Goal: Transaction & Acquisition: Purchase product/service

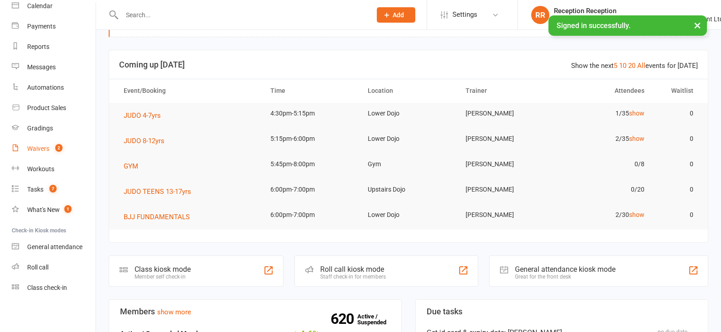
scroll to position [32, 0]
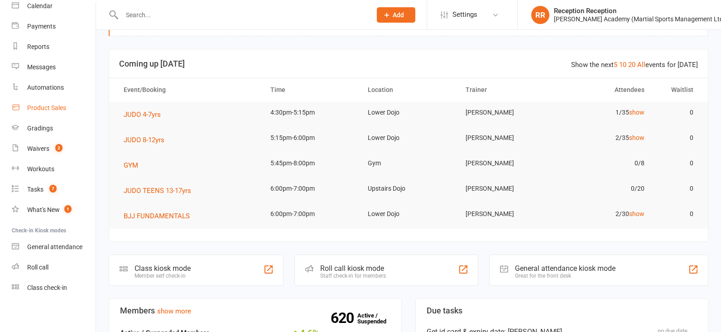
click at [50, 105] on div "Product Sales" at bounding box center [46, 107] width 39 height 7
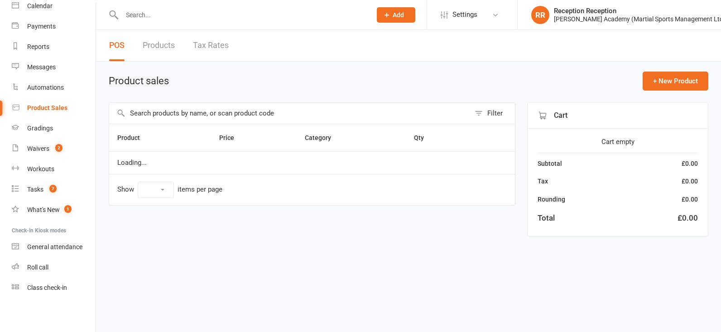
select select "50"
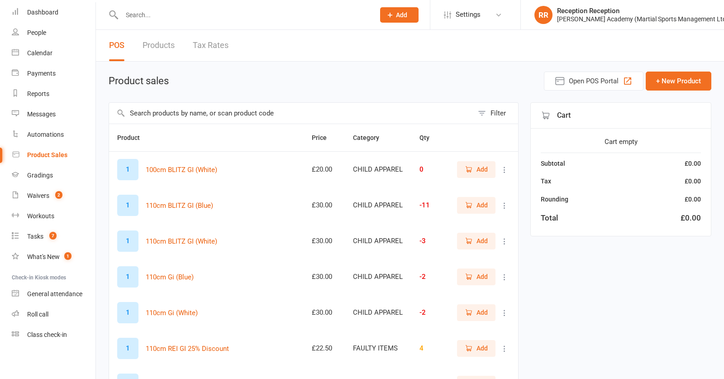
scroll to position [36, 0]
click at [209, 117] on input "text" at bounding box center [291, 113] width 364 height 21
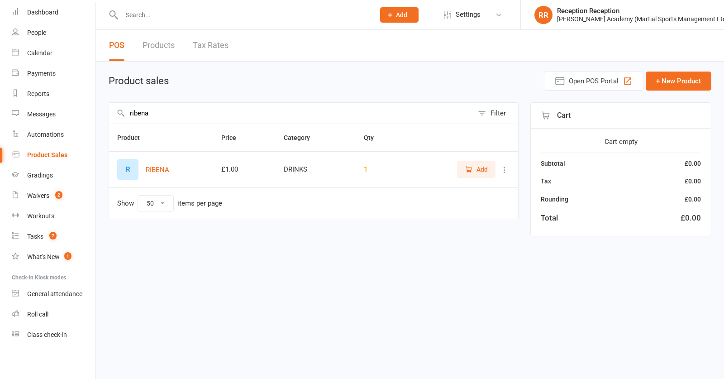
type input "rubens"
click at [481, 172] on span "Add" at bounding box center [482, 169] width 11 height 10
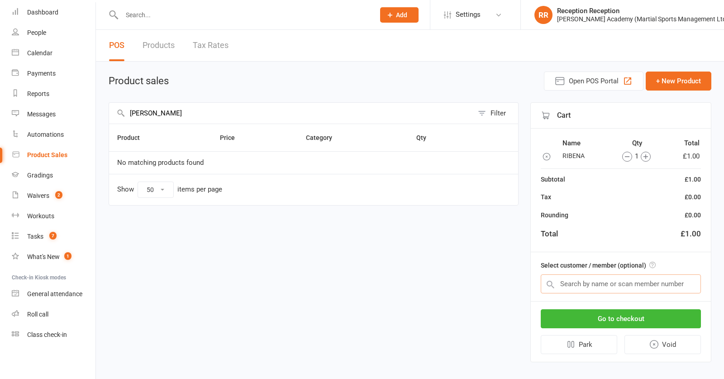
click at [593, 281] on input "text" at bounding box center [621, 283] width 160 height 19
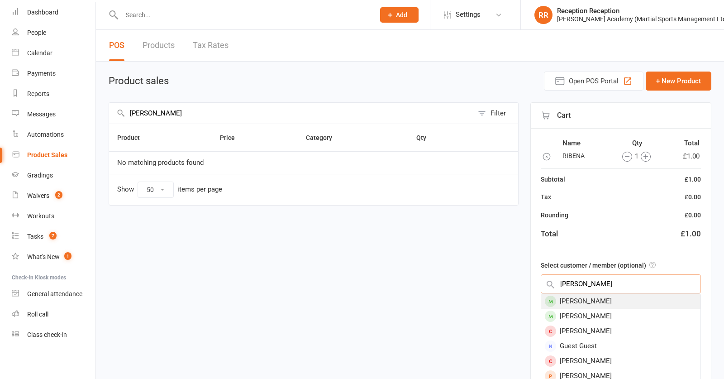
type input "maggie beck"
drag, startPoint x: 608, startPoint y: 301, endPoint x: 636, endPoint y: 304, distance: 29.1
click at [636, 304] on div "Maggie Bekkouche" at bounding box center [620, 301] width 159 height 15
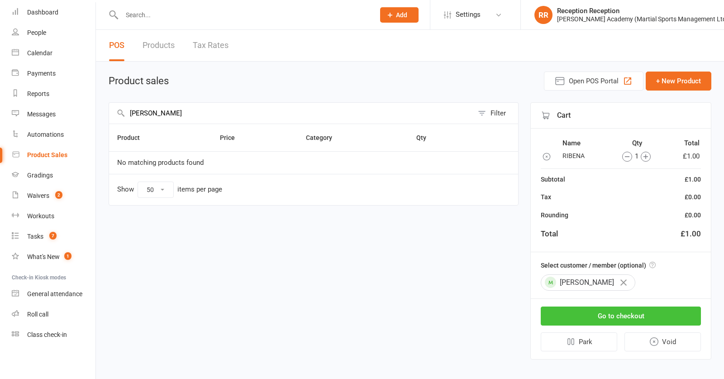
click at [640, 314] on button "Go to checkout" at bounding box center [621, 315] width 160 height 19
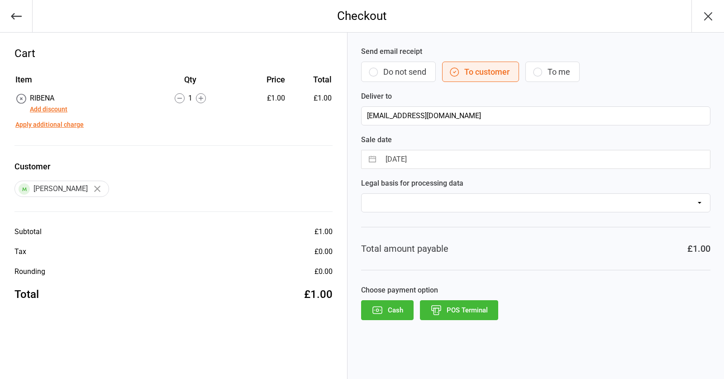
click at [374, 316] on button "Cash" at bounding box center [387, 310] width 53 height 20
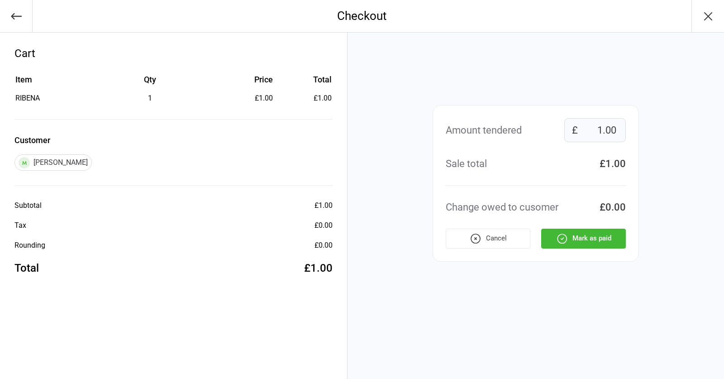
click at [591, 240] on button "Mark as paid" at bounding box center [583, 239] width 85 height 20
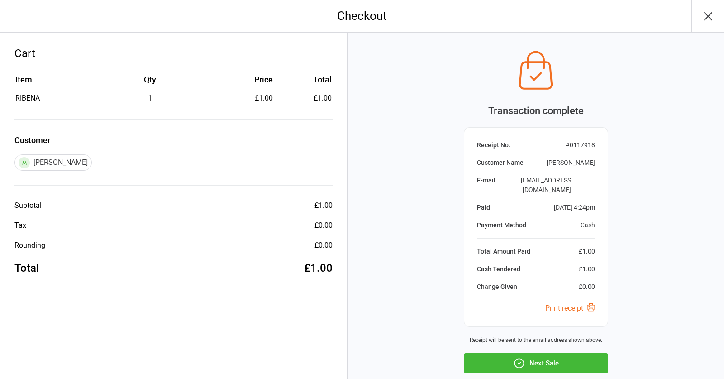
click at [578, 353] on button "Next Sale" at bounding box center [536, 363] width 144 height 20
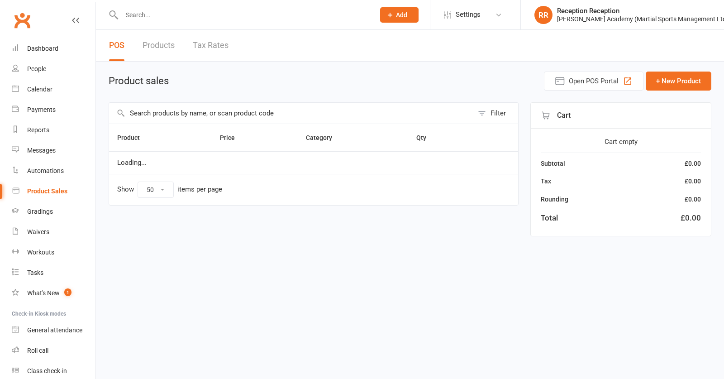
select select "50"
